Goal: Task Accomplishment & Management: Manage account settings

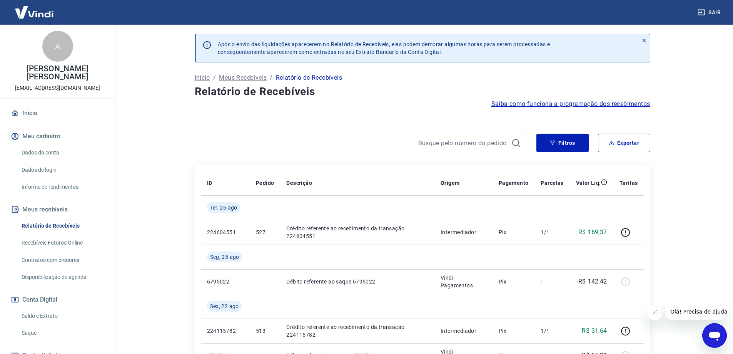
click at [23, 112] on link "Início" at bounding box center [57, 113] width 97 height 17
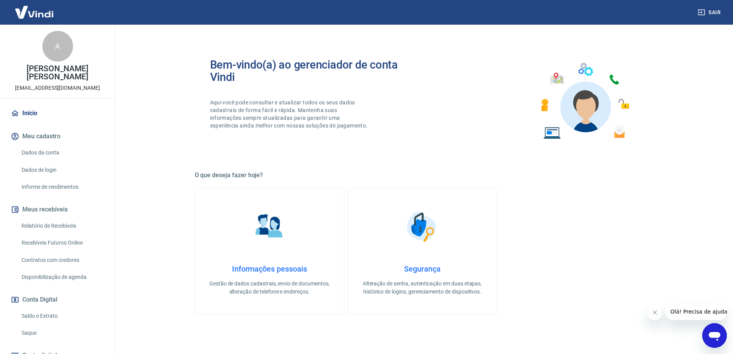
click at [57, 222] on link "Relatório de Recebíveis" at bounding box center [61, 226] width 87 height 16
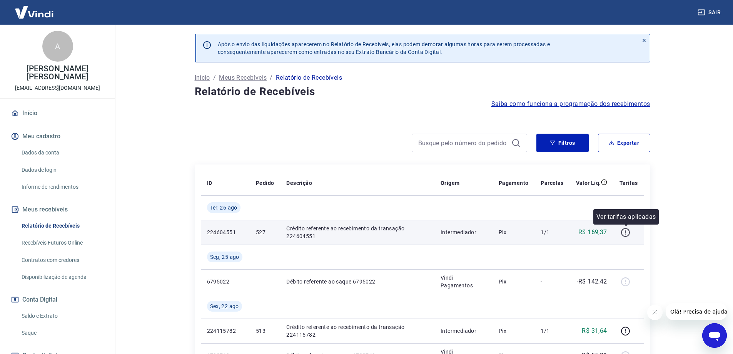
click at [624, 235] on icon "button" at bounding box center [625, 232] width 9 height 9
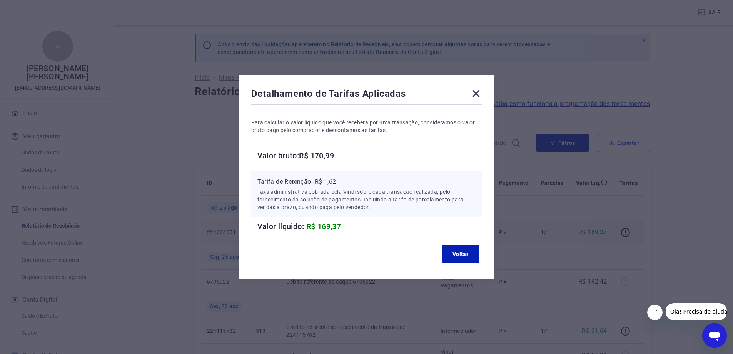
click at [479, 95] on icon at bounding box center [476, 93] width 12 height 12
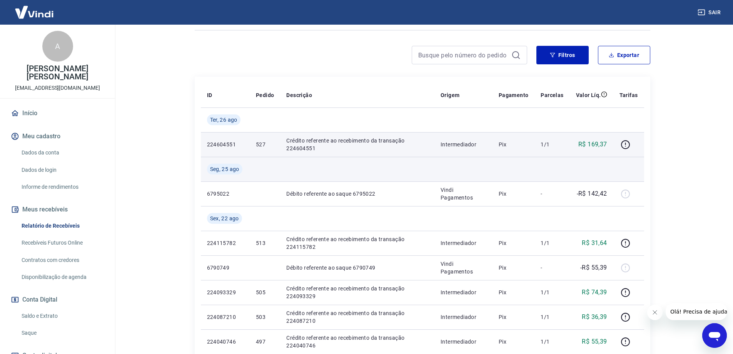
scroll to position [91, 0]
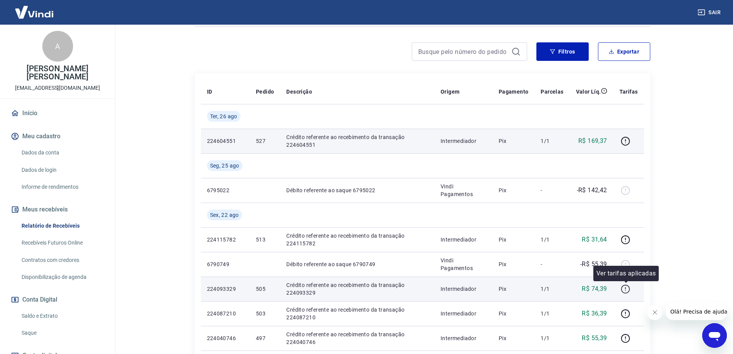
click at [626, 290] on icon "button" at bounding box center [626, 289] width 10 height 10
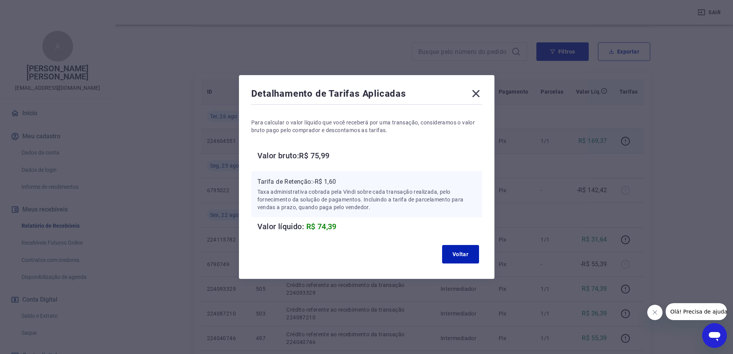
click at [477, 94] on icon at bounding box center [475, 93] width 7 height 7
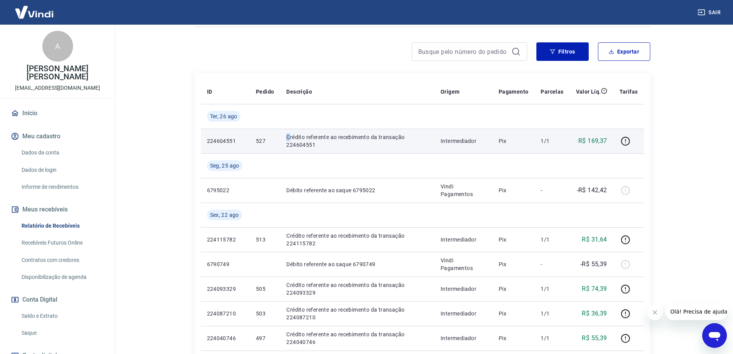
drag, startPoint x: 264, startPoint y: 137, endPoint x: 288, endPoint y: 137, distance: 24.2
click at [288, 137] on tr "224604551 527 Crédito referente ao recebimento da transação 224604551 Intermedi…" at bounding box center [422, 141] width 443 height 25
click at [441, 136] on td "Intermediador" at bounding box center [463, 141] width 58 height 25
